Goal: Task Accomplishment & Management: Check status

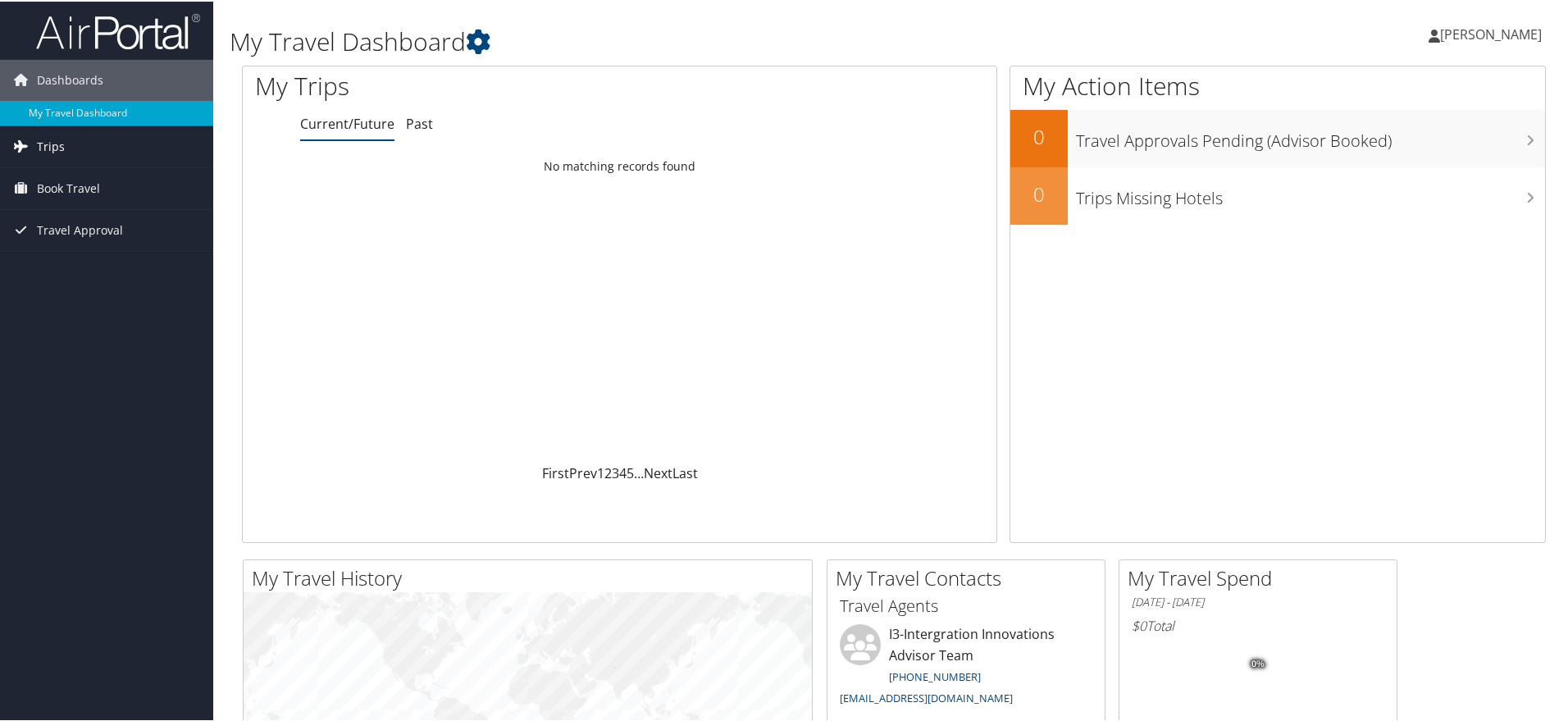
click at [43, 146] on span "Trips" at bounding box center [50, 145] width 28 height 41
click at [97, 173] on link "Current/Future Trips" at bounding box center [107, 177] width 213 height 24
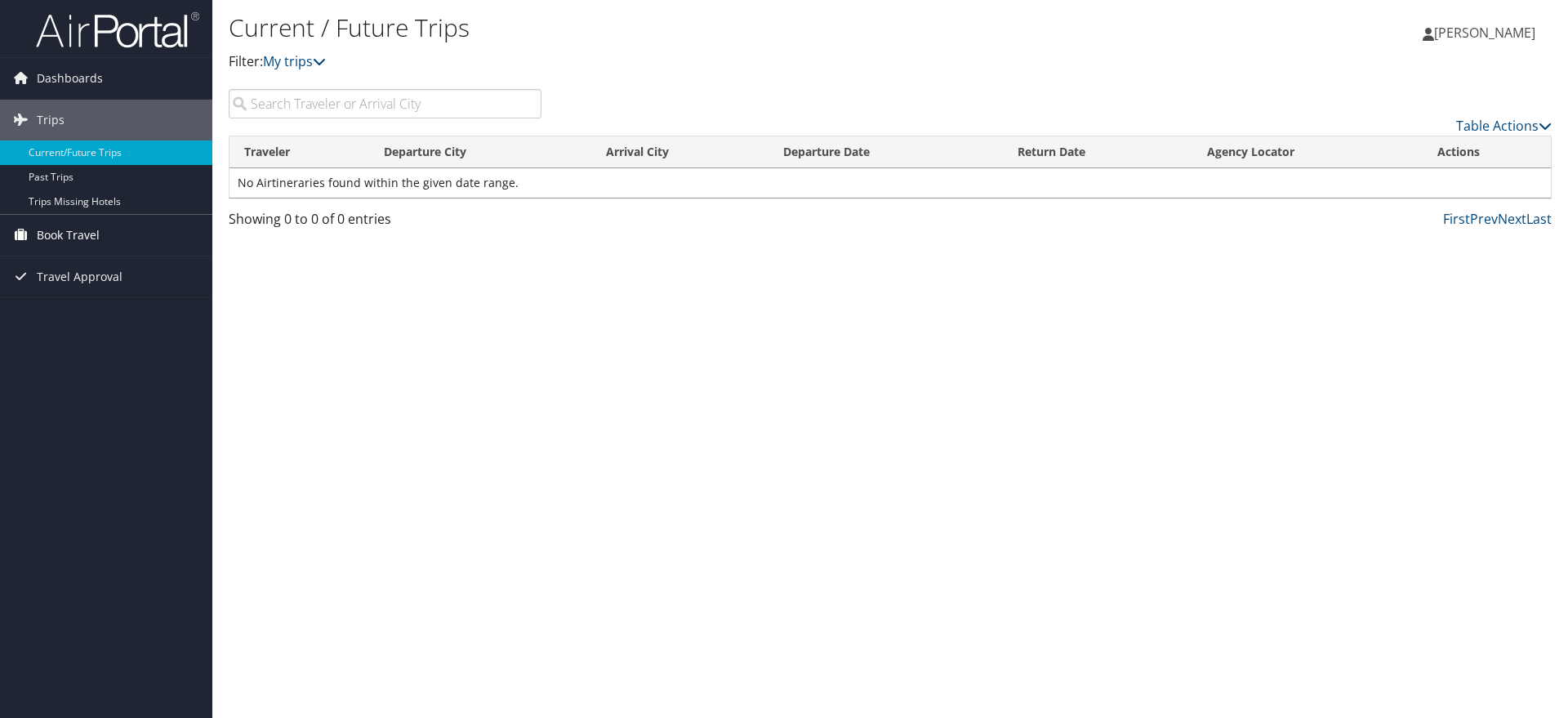
click at [82, 235] on span "Book Travel" at bounding box center [68, 235] width 63 height 41
click at [61, 231] on span "Book Travel" at bounding box center [68, 235] width 63 height 41
click at [59, 330] on span "Travel Approval" at bounding box center [79, 325] width 86 height 41
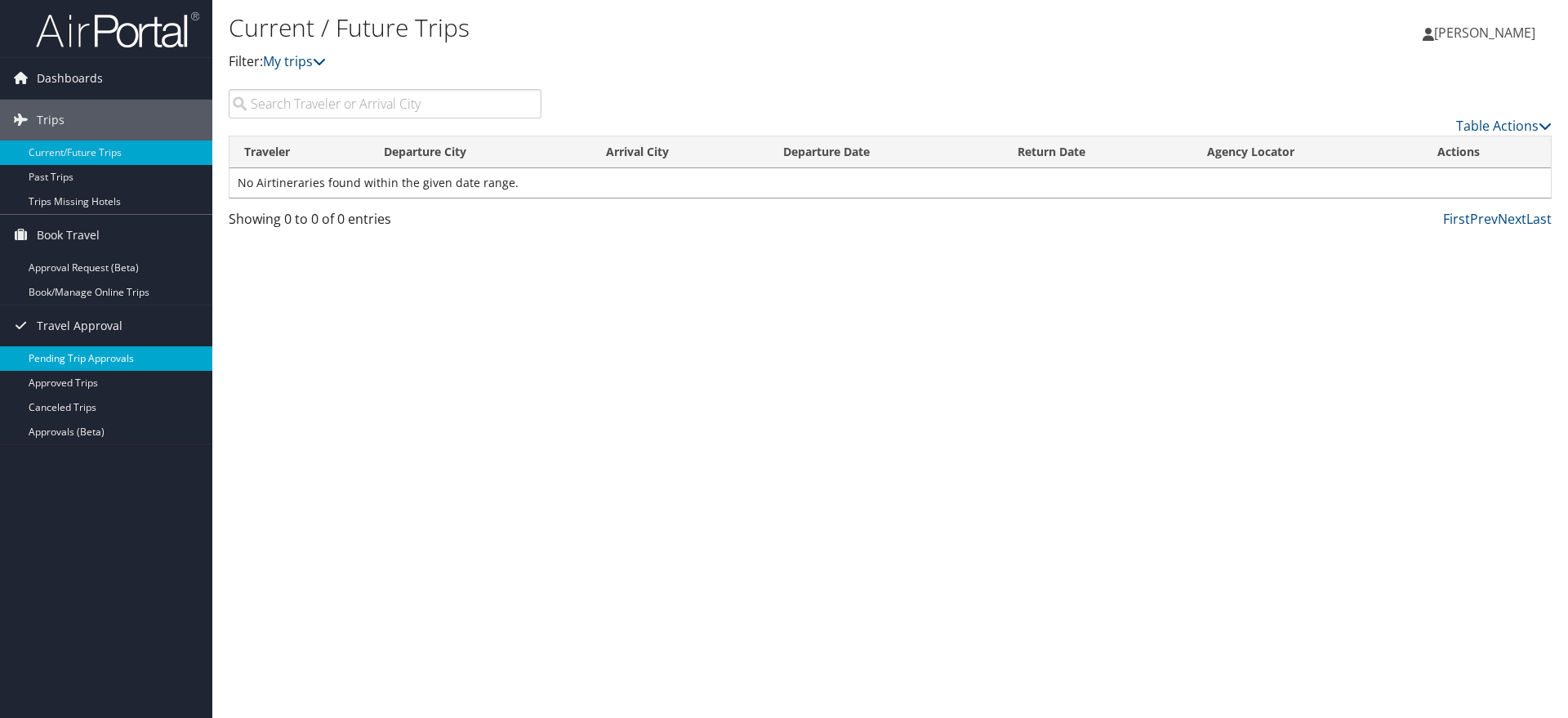
click at [109, 358] on link "Pending Trip Approvals" at bounding box center [106, 358] width 212 height 24
